Goal: Check status: Check status

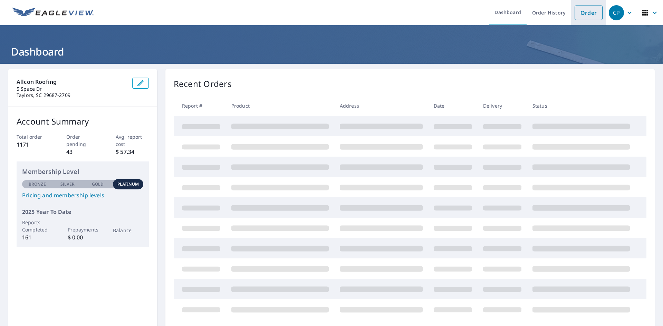
click at [590, 10] on link "Order" at bounding box center [589, 13] width 28 height 15
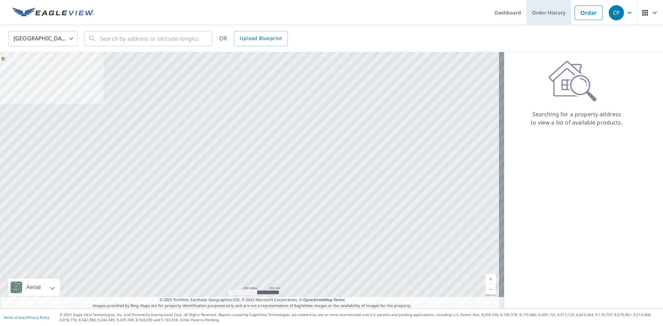
click at [536, 14] on link "Order History" at bounding box center [549, 12] width 45 height 25
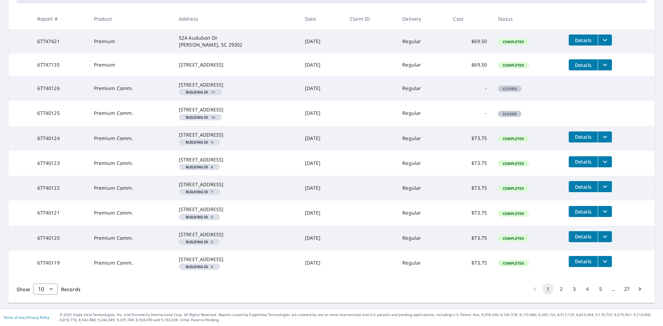
scroll to position [182, 0]
click at [46, 293] on body "CP CP Dashboard Order History Order CP Dashboard / Order History Order History …" at bounding box center [331, 163] width 663 height 326
click at [42, 288] on li "25" at bounding box center [45, 287] width 25 height 12
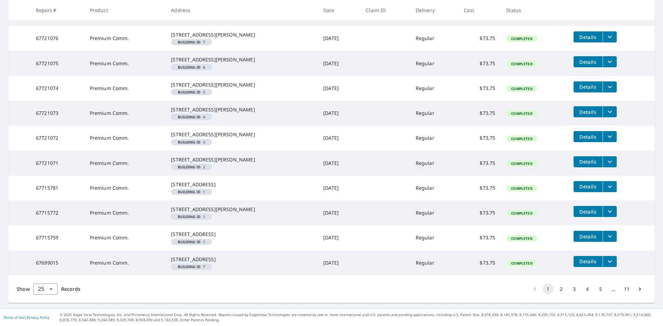
scroll to position [653, 0]
click at [52, 291] on body "CP CP Dashboard Order History Order CP Dashboard / Order History Order History …" at bounding box center [331, 163] width 663 height 326
click at [45, 295] on li "50" at bounding box center [45, 299] width 25 height 12
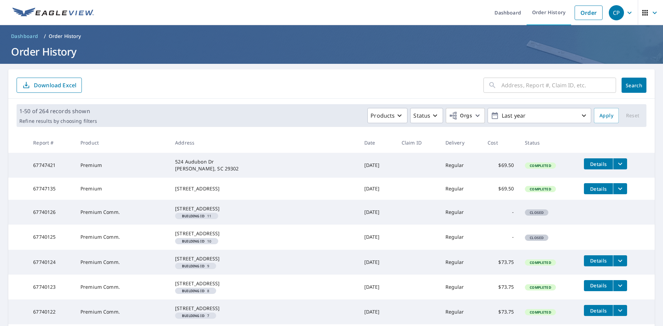
click at [501, 89] on input "text" at bounding box center [558, 85] width 115 height 19
click at [415, 81] on form "​ Search Download Excel" at bounding box center [332, 85] width 630 height 15
click at [521, 89] on input "text" at bounding box center [558, 85] width 115 height 19
click at [506, 83] on input "text" at bounding box center [558, 85] width 115 height 19
paste input "[STREET_ADDRESS][PERSON_NAME]"
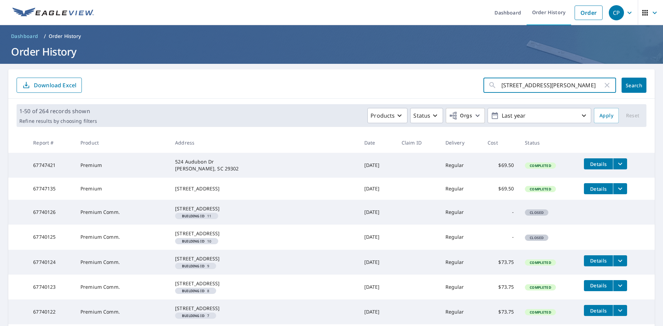
type input "[STREET_ADDRESS][PERSON_NAME]"
click at [622, 90] on button "Search" at bounding box center [634, 85] width 25 height 15
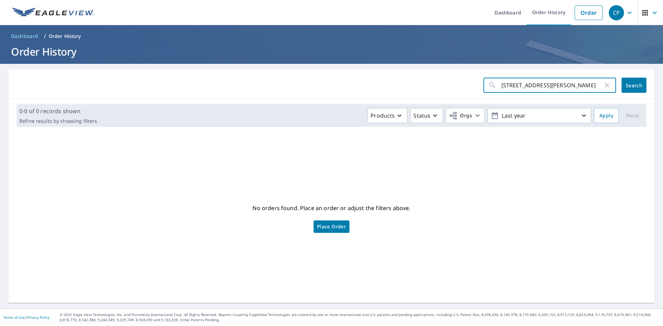
drag, startPoint x: 373, startPoint y: 84, endPoint x: 364, endPoint y: 86, distance: 9.5
click at [364, 85] on form "[STREET_ADDRESS][PERSON_NAME] ​ Search" at bounding box center [332, 85] width 630 height 15
paste input "[STREET_ADDRESS]"
type input "[STREET_ADDRESS]"
click button "Search" at bounding box center [634, 85] width 25 height 15
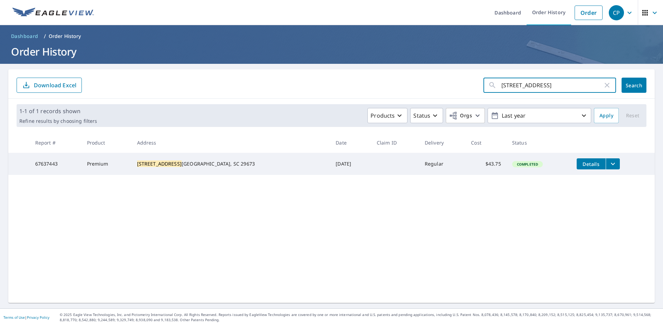
drag, startPoint x: 546, startPoint y: 83, endPoint x: 417, endPoint y: 88, distance: 129.6
click at [427, 86] on form "[STREET_ADDRESS] ​ Search Download Excel" at bounding box center [332, 85] width 630 height 15
paste input "[STREET_ADDRESS]"
type input "[STREET_ADDRESS]"
click at [631, 85] on span "Search" at bounding box center [634, 85] width 14 height 7
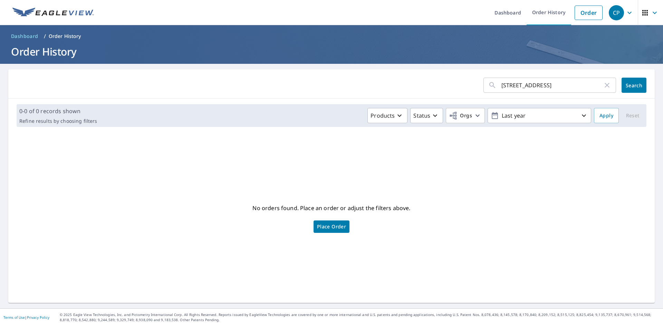
drag, startPoint x: 566, startPoint y: 84, endPoint x: 326, endPoint y: 91, distance: 240.1
click at [321, 84] on form "[STREET_ADDRESS] ​ Search" at bounding box center [332, 85] width 630 height 15
paste input "[STREET_ADDRESS][PERSON_NAME]"
type input "[STREET_ADDRESS][PERSON_NAME]"
click button "Search" at bounding box center [634, 85] width 25 height 15
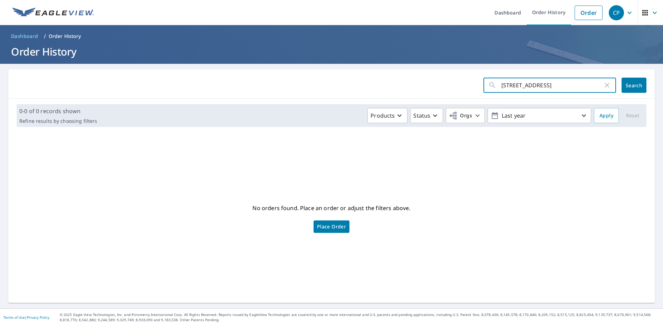
click at [528, 91] on input "[STREET_ADDRESS]" at bounding box center [552, 85] width 102 height 19
click at [567, 86] on input "[STREET_ADDRESS]" at bounding box center [552, 85] width 102 height 19
type input "[STREET_ADDRESS][PERSON_NAME]"
click button "Search" at bounding box center [634, 85] width 25 height 15
drag, startPoint x: 542, startPoint y: 90, endPoint x: 556, endPoint y: 88, distance: 14.0
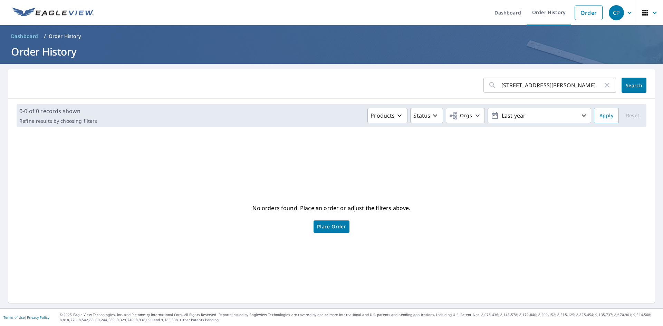
click at [542, 90] on input "[STREET_ADDRESS][PERSON_NAME]" at bounding box center [552, 85] width 102 height 19
click at [342, 88] on form "[STREET_ADDRESS][PERSON_NAME] ​ Search" at bounding box center [332, 85] width 630 height 15
paste input "50 Eagle Pride Driv"
type input "[STREET_ADDRESS]"
click button "Search" at bounding box center [634, 85] width 25 height 15
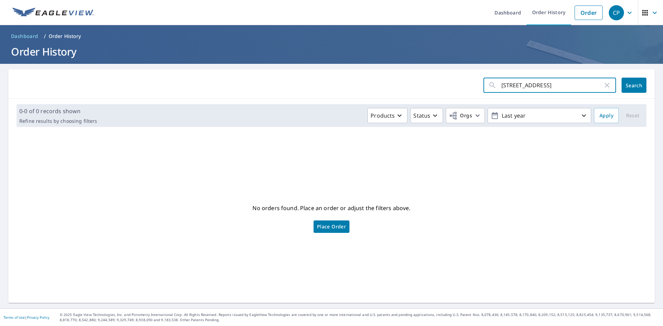
drag, startPoint x: 534, startPoint y: 84, endPoint x: 393, endPoint y: 89, distance: 141.3
click at [393, 84] on form "[STREET_ADDRESS] ​ Search" at bounding box center [332, 85] width 630 height 15
paste input "[STREET_ADDRESS][PERSON_NAME]"
type input "[STREET_ADDRESS][PERSON_NAME]"
click button "Search" at bounding box center [634, 85] width 25 height 15
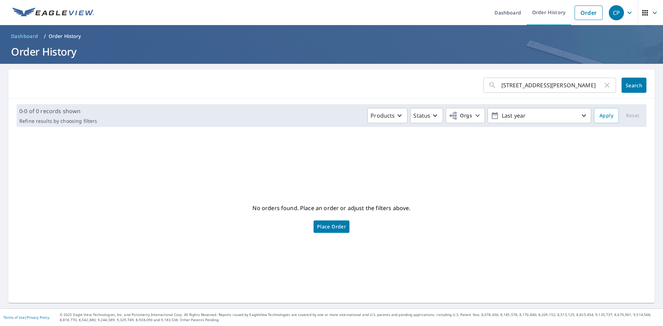
drag, startPoint x: 528, startPoint y: 88, endPoint x: 382, endPoint y: 104, distance: 146.2
click at [382, 103] on div "[STREET_ADDRESS][PERSON_NAME] ​ Search 0-0 of 0 records shown Refine results by…" at bounding box center [331, 186] width 646 height 234
paste input "60 Lees Creek"
type input "[STREET_ADDRESS]"
click button "Search" at bounding box center [634, 85] width 25 height 15
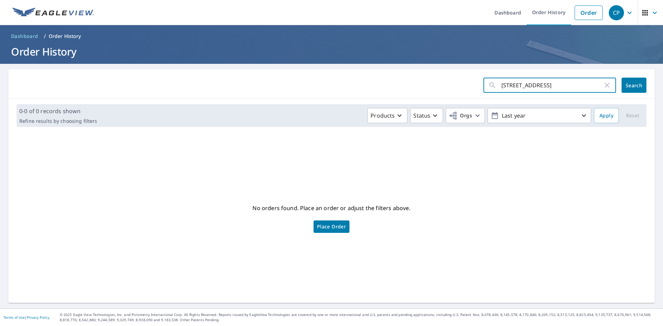
drag, startPoint x: 547, startPoint y: 88, endPoint x: 343, endPoint y: 100, distance: 204.1
click at [343, 100] on div "[STREET_ADDRESS] ​ Search 0-0 of 0 records shown Refine results by choosing fil…" at bounding box center [331, 186] width 646 height 234
paste input "[STREET_ADDRESS]"
type input "[STREET_ADDRESS]"
click button "Search" at bounding box center [634, 85] width 25 height 15
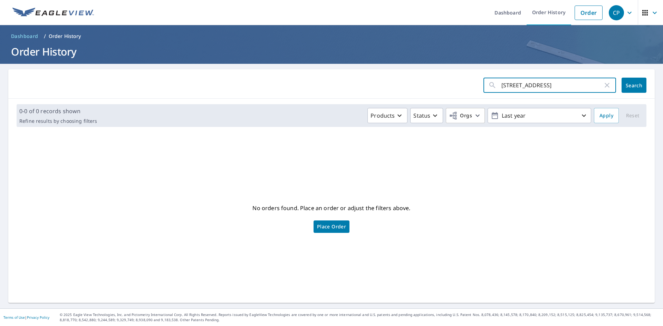
drag, startPoint x: 558, startPoint y: 87, endPoint x: 306, endPoint y: 97, distance: 252.7
click at [306, 94] on div "[STREET_ADDRESS] ​ Search" at bounding box center [331, 83] width 646 height 29
paste input "[STREET_ADDRESS]"
type input "[STREET_ADDRESS]"
click button "Search" at bounding box center [634, 85] width 25 height 15
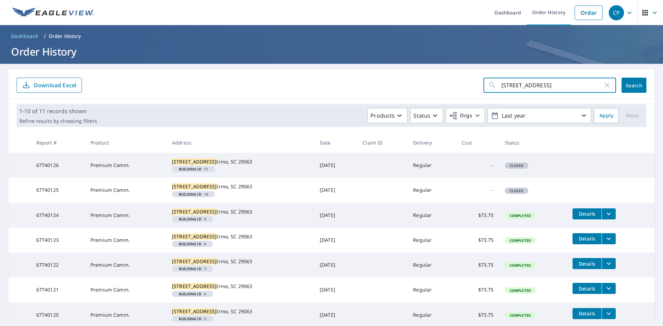
drag, startPoint x: 539, startPoint y: 87, endPoint x: 425, endPoint y: 93, distance: 113.7
click at [428, 91] on form "[STREET_ADDRESS] ​ Search Download Excel" at bounding box center [332, 85] width 630 height 15
paste input "[STREET_ADDRESS][PERSON_NAME]"
type input "[STREET_ADDRESS][PERSON_NAME]"
click button "Search" at bounding box center [634, 85] width 25 height 15
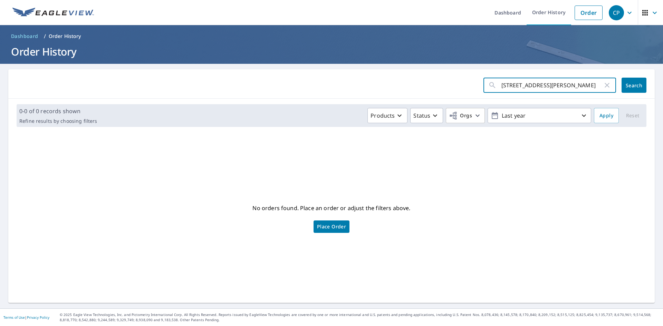
drag, startPoint x: 562, startPoint y: 83, endPoint x: 391, endPoint y: 106, distance: 173.2
click at [391, 106] on div "115 [PERSON_NAME] Way ​ Search 0-0 of 0 records shown Refine results by choosin…" at bounding box center [331, 186] width 646 height 234
paste input "[STREET_ADDRESS]"
type input "[STREET_ADDRESS]"
click button "Search" at bounding box center [634, 85] width 25 height 15
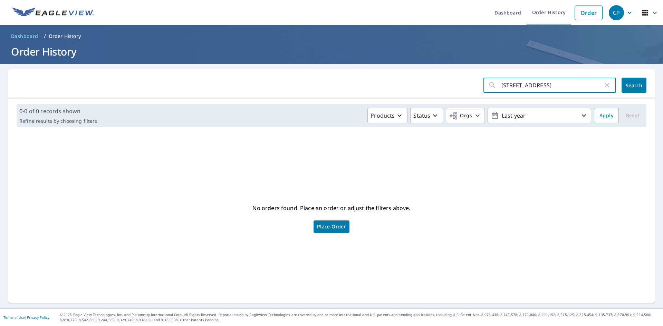
drag, startPoint x: 428, startPoint y: 83, endPoint x: 410, endPoint y: 85, distance: 18.1
click at [410, 85] on form "[STREET_ADDRESS] ​ Search" at bounding box center [332, 85] width 630 height 15
type input "east flat rock"
click button "Search" at bounding box center [634, 85] width 25 height 15
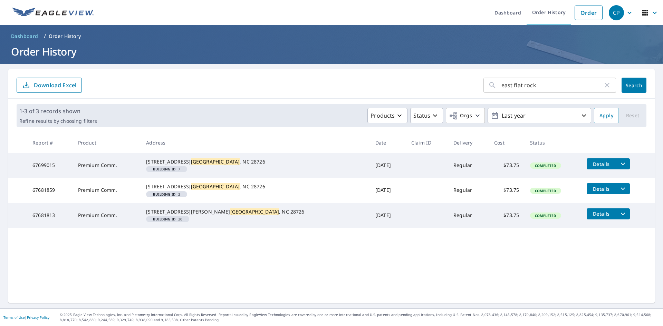
drag, startPoint x: 472, startPoint y: 88, endPoint x: 463, endPoint y: 87, distance: 9.3
click at [467, 88] on form "east flat rock ​ Search Download Excel" at bounding box center [332, 85] width 630 height 15
paste input "191 Preston"
type input "191 Preston"
click button "Search" at bounding box center [634, 85] width 25 height 15
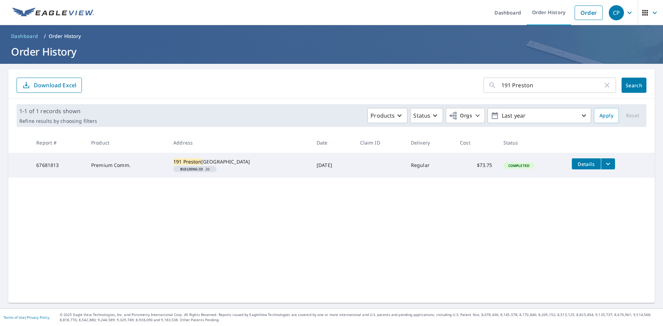
drag, startPoint x: 547, startPoint y: 87, endPoint x: 391, endPoint y: 90, distance: 155.4
click at [392, 90] on form "191 Preston ​ Search Download Excel" at bounding box center [332, 85] width 630 height 15
type input "eagle pride"
click button "Search" at bounding box center [634, 85] width 25 height 15
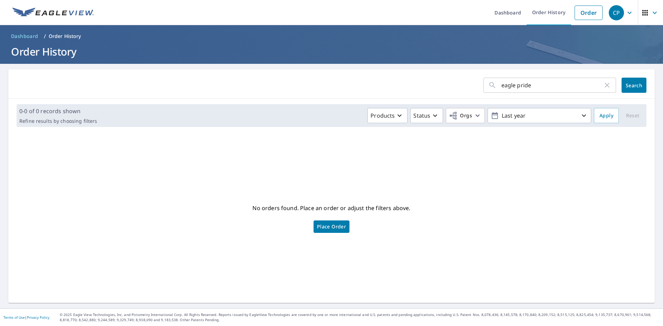
click at [525, 86] on input "eagle pride" at bounding box center [552, 85] width 102 height 19
type input "eagle"
click button "Search" at bounding box center [634, 85] width 25 height 15
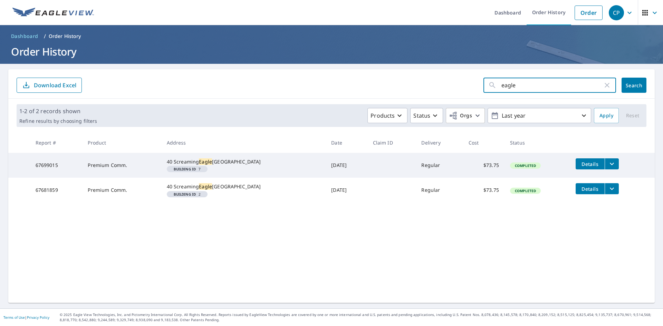
drag, startPoint x: 522, startPoint y: 80, endPoint x: 425, endPoint y: 84, distance: 96.8
click at [428, 84] on form "eagle ​ Search Download Excel" at bounding box center [332, 85] width 630 height 15
type input "[PERSON_NAME] lake"
click button "Search" at bounding box center [634, 85] width 25 height 15
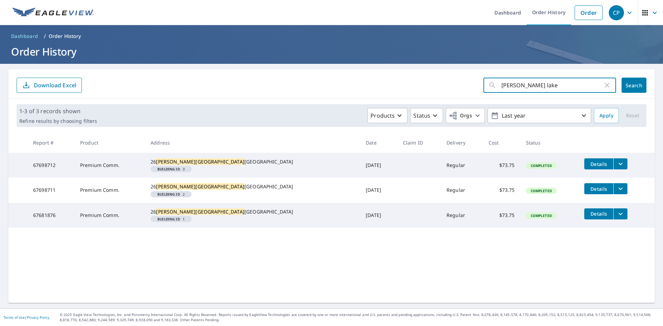
drag, startPoint x: 531, startPoint y: 84, endPoint x: 453, endPoint y: 89, distance: 78.9
click at [454, 88] on form "[PERSON_NAME] lake ​ Search Download Excel" at bounding box center [332, 85] width 630 height 15
type input "lees"
click button "Search" at bounding box center [634, 85] width 25 height 15
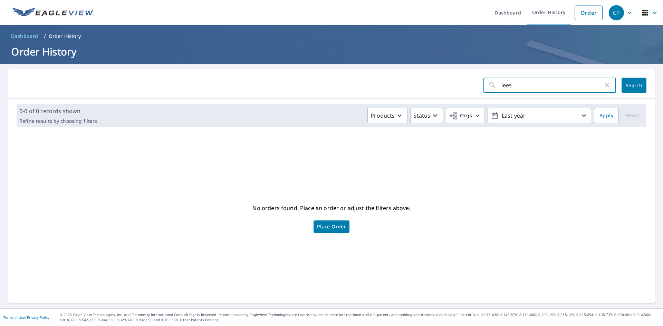
drag, startPoint x: 519, startPoint y: 84, endPoint x: 427, endPoint y: 86, distance: 91.9
click at [428, 86] on form "lees ​ Search" at bounding box center [332, 85] width 630 height 15
type input "weatherby"
click button "Search" at bounding box center [634, 85] width 25 height 15
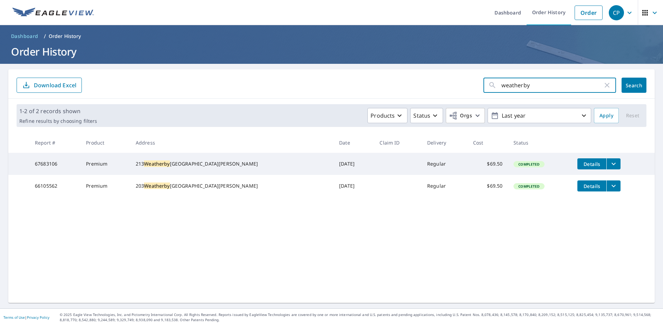
click at [419, 86] on form "weatherby ​ Search Download Excel" at bounding box center [332, 85] width 630 height 15
type input "chadford"
click button "Search" at bounding box center [634, 85] width 25 height 15
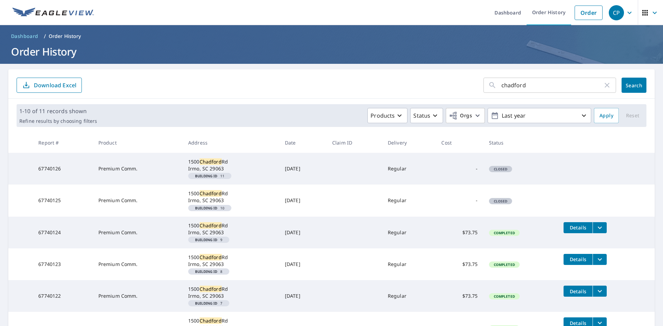
drag, startPoint x: 530, startPoint y: 80, endPoint x: 447, endPoint y: 80, distance: 82.9
click at [447, 80] on form "chadford ​ Search Download Excel" at bounding box center [332, 85] width 630 height 15
type input "[PERSON_NAME]"
click button "Search" at bounding box center [634, 85] width 25 height 15
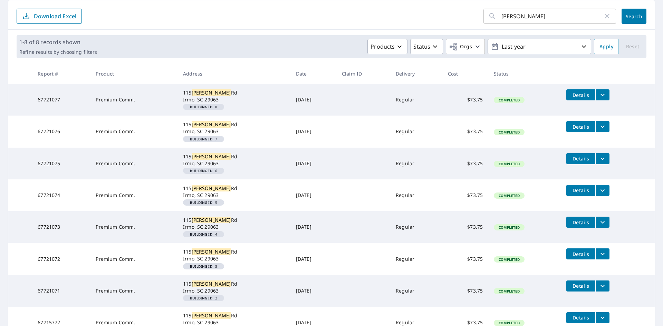
scroll to position [36, 0]
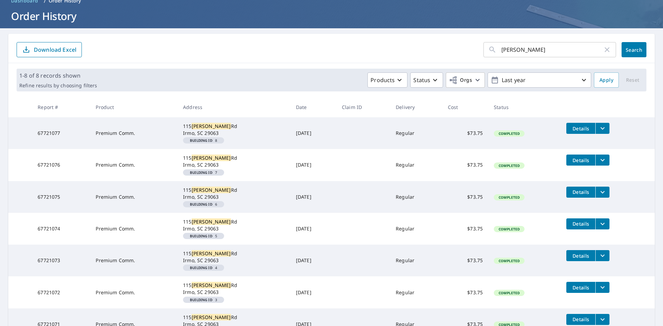
click at [371, 51] on form "[PERSON_NAME] ​ Search Download Excel" at bounding box center [332, 49] width 630 height 15
type input "north main"
click button "Search" at bounding box center [634, 49] width 25 height 15
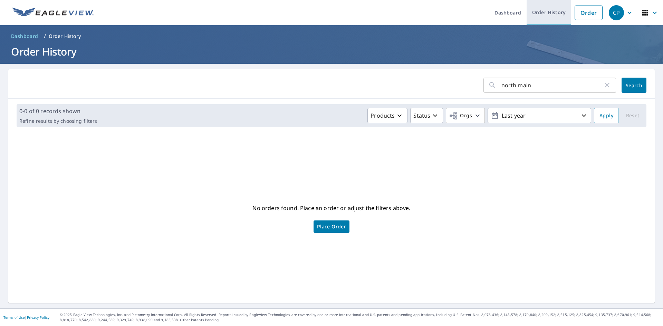
click at [558, 12] on link "Order History" at bounding box center [549, 12] width 45 height 25
click at [606, 83] on icon "button" at bounding box center [607, 85] width 8 height 8
click at [468, 76] on div "​ Search" at bounding box center [331, 83] width 646 height 29
click at [638, 85] on button "Search" at bounding box center [634, 85] width 25 height 15
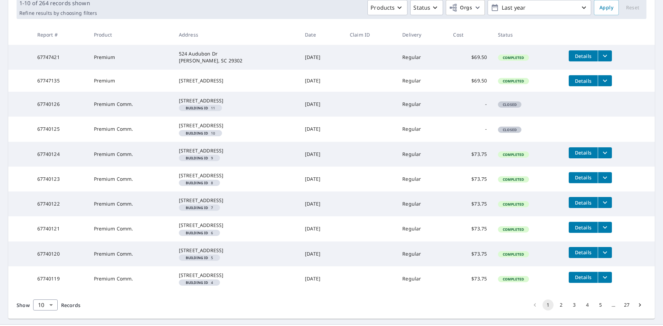
scroll to position [182, 0]
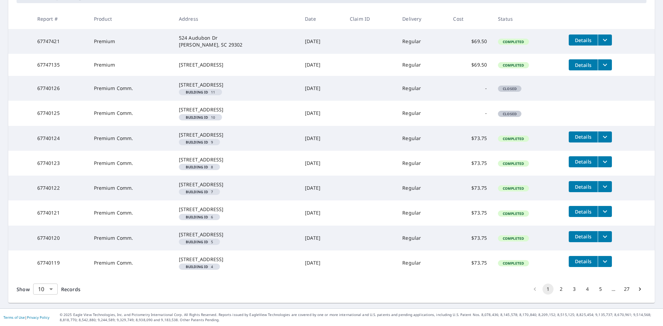
click at [42, 293] on body "CP CP Dashboard Order History Order CP Dashboard / Order History Order History …" at bounding box center [331, 163] width 663 height 326
click at [48, 305] on li "50" at bounding box center [45, 299] width 25 height 12
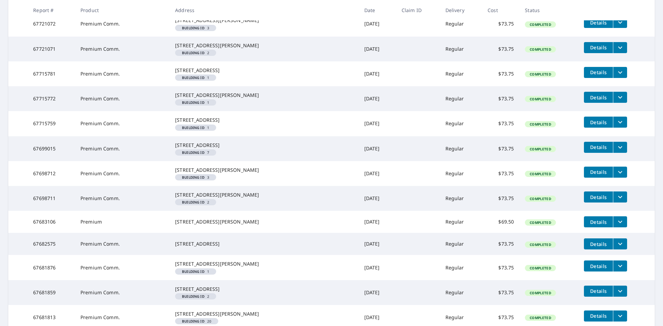
scroll to position [622, 0]
